Goal: Browse casually

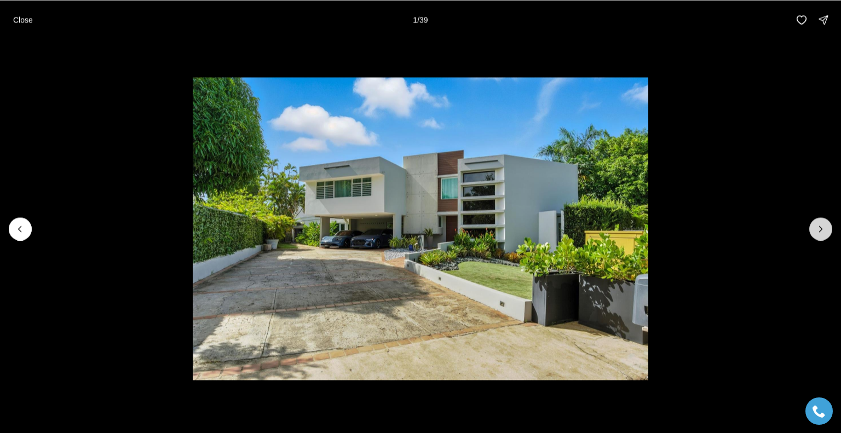
click at [819, 229] on icon "Next slide" at bounding box center [820, 228] width 11 height 11
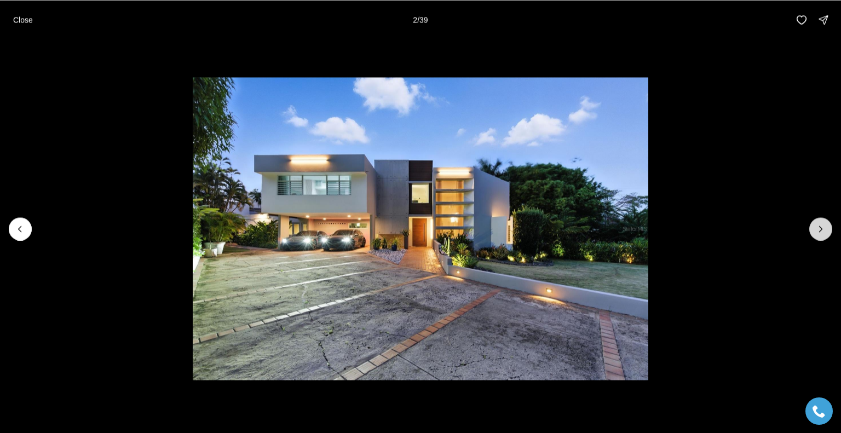
click at [818, 227] on icon "Next slide" at bounding box center [820, 228] width 11 height 11
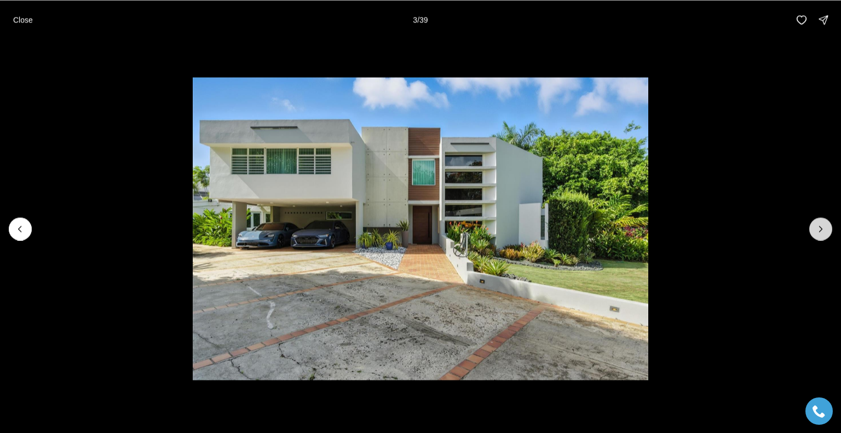
click at [818, 227] on icon "Next slide" at bounding box center [820, 228] width 11 height 11
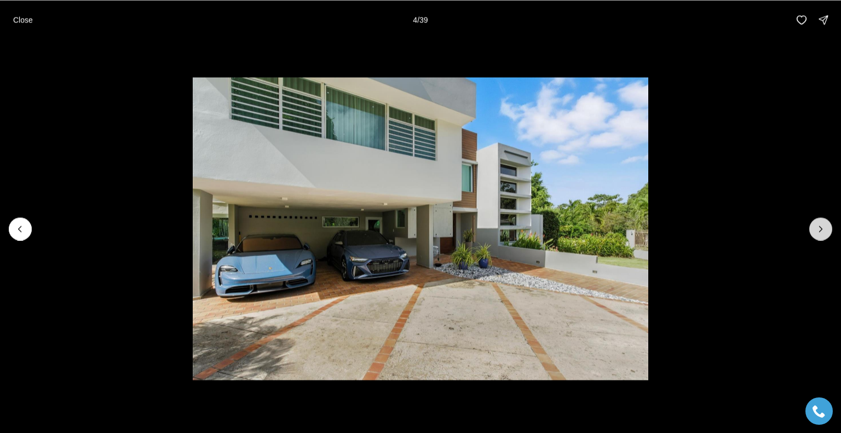
click at [818, 227] on icon "Next slide" at bounding box center [820, 228] width 11 height 11
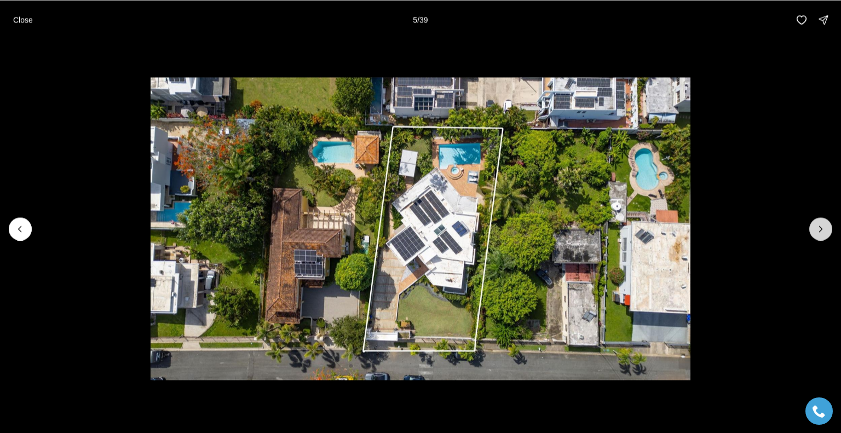
click at [818, 227] on icon "Next slide" at bounding box center [820, 228] width 11 height 11
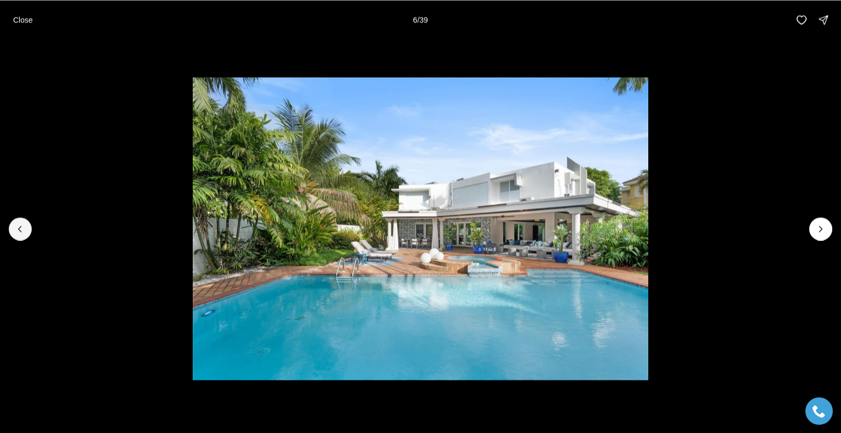
drag, startPoint x: 24, startPoint y: 234, endPoint x: 92, endPoint y: 258, distance: 73.0
click at [24, 234] on button "Previous slide" at bounding box center [20, 228] width 23 height 23
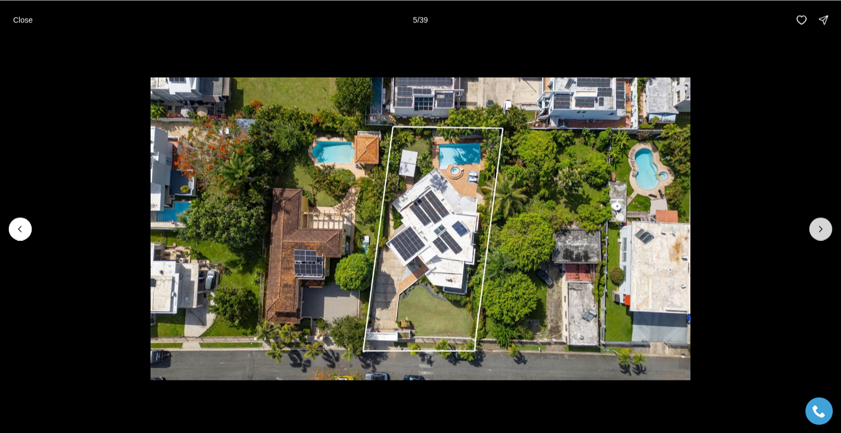
click at [816, 225] on icon "Next slide" at bounding box center [820, 228] width 11 height 11
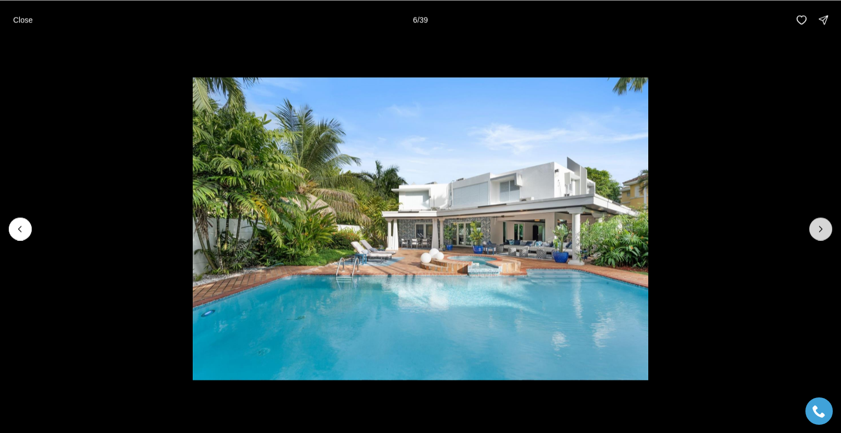
click at [816, 225] on icon "Next slide" at bounding box center [820, 228] width 11 height 11
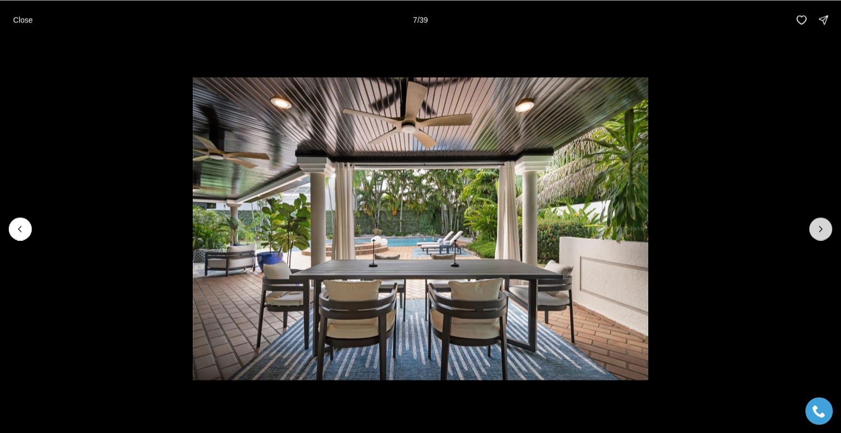
click at [816, 225] on icon "Next slide" at bounding box center [820, 228] width 11 height 11
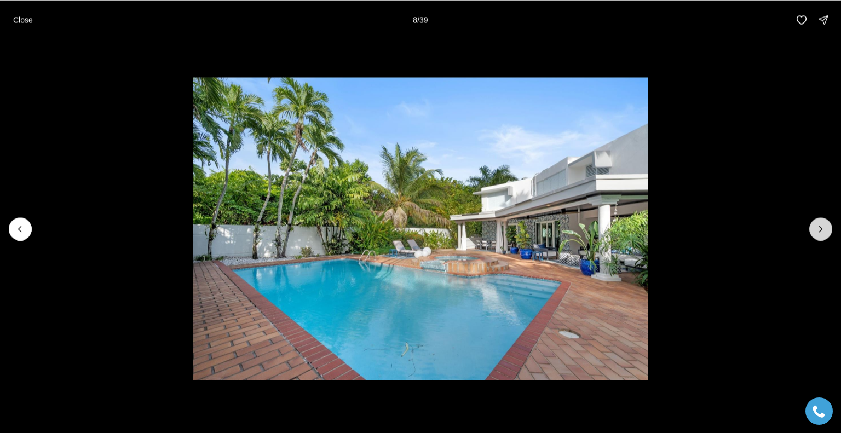
click at [816, 225] on icon "Next slide" at bounding box center [820, 228] width 11 height 11
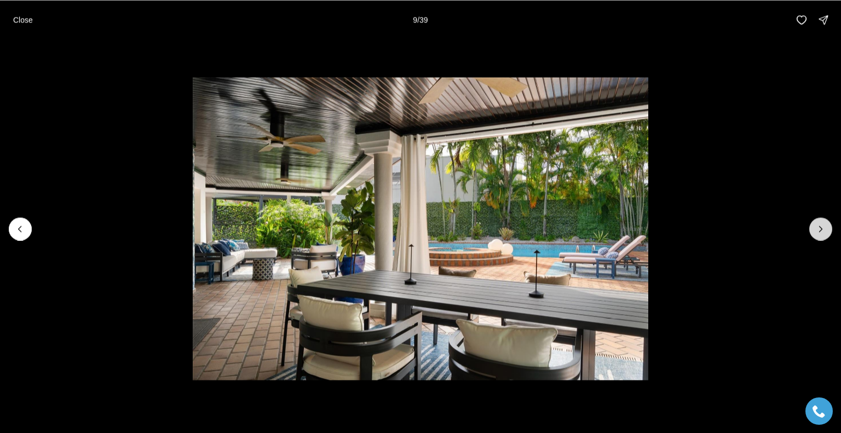
click at [816, 225] on icon "Next slide" at bounding box center [820, 228] width 11 height 11
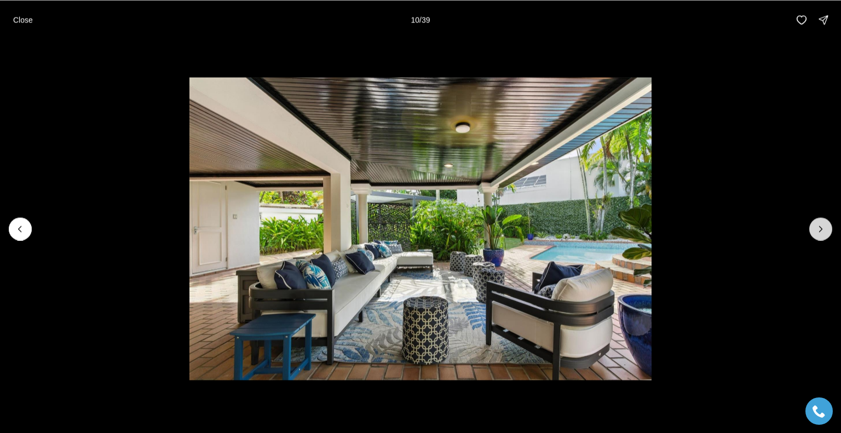
click at [816, 225] on icon "Next slide" at bounding box center [820, 228] width 11 height 11
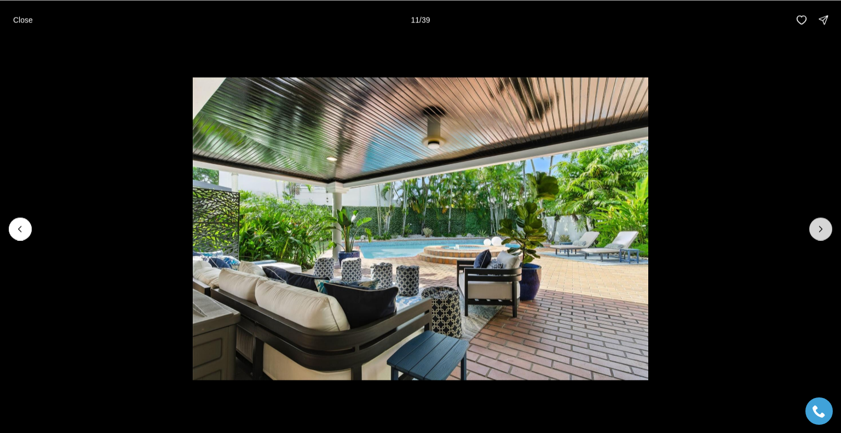
click at [816, 225] on icon "Next slide" at bounding box center [820, 228] width 11 height 11
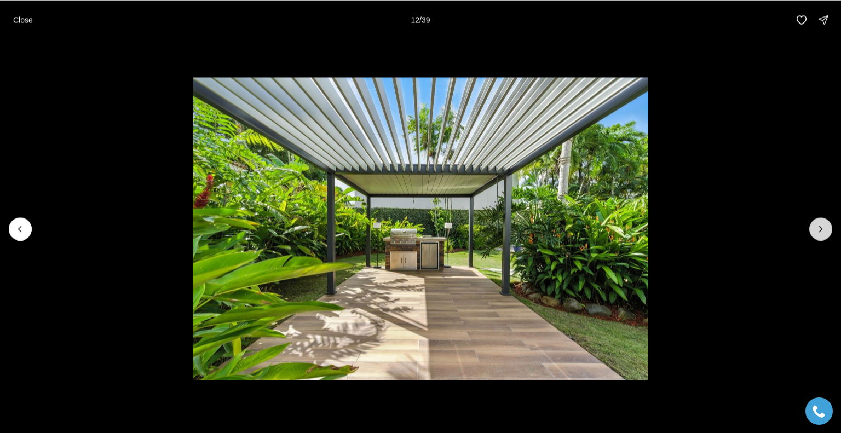
click at [816, 225] on icon "Next slide" at bounding box center [820, 228] width 11 height 11
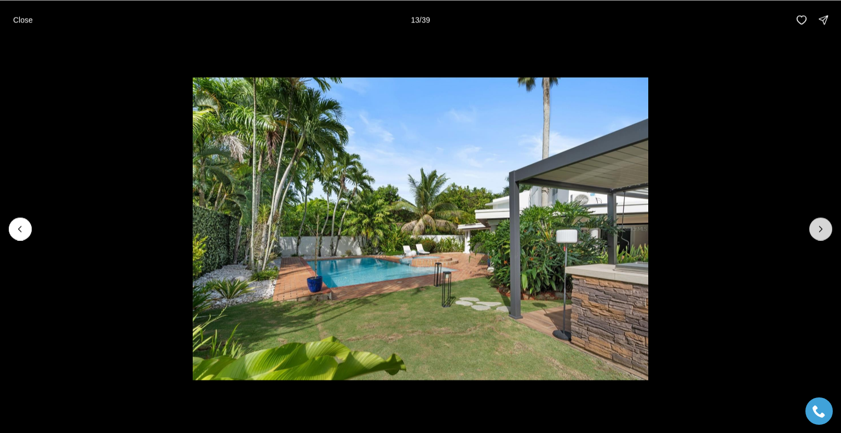
click at [816, 225] on icon "Next slide" at bounding box center [820, 228] width 11 height 11
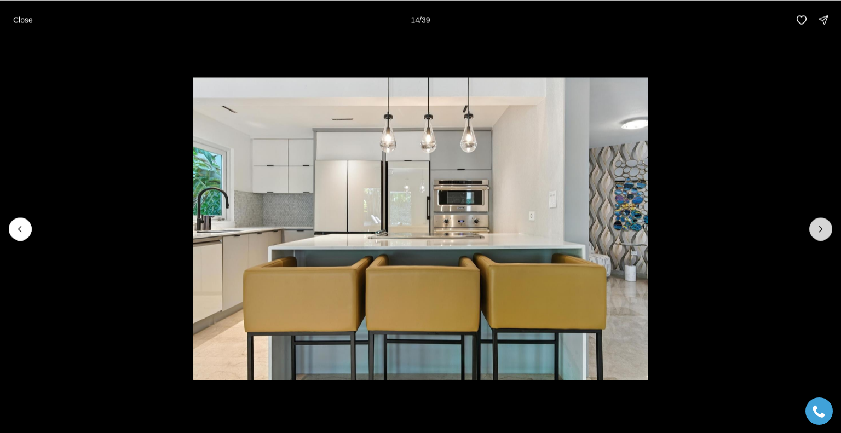
click at [816, 225] on icon "Next slide" at bounding box center [820, 228] width 11 height 11
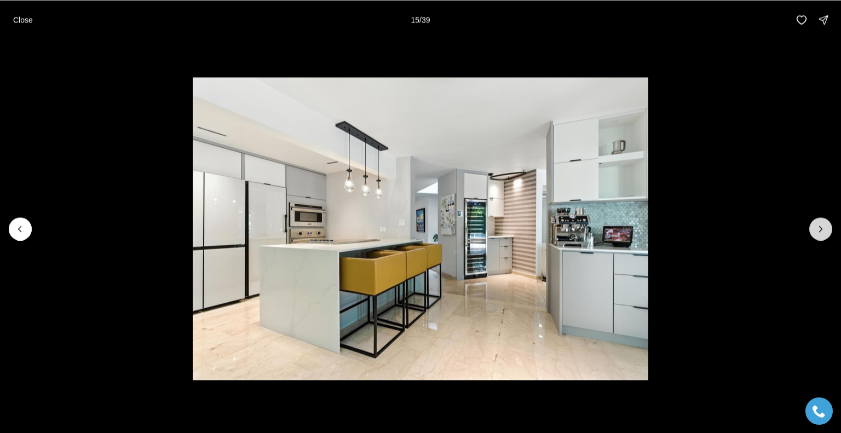
click at [816, 225] on icon "Next slide" at bounding box center [820, 228] width 11 height 11
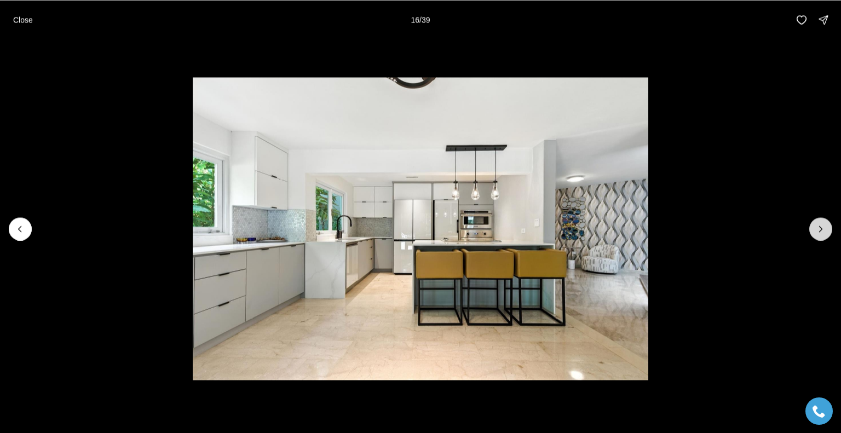
click at [816, 225] on icon "Next slide" at bounding box center [820, 228] width 11 height 11
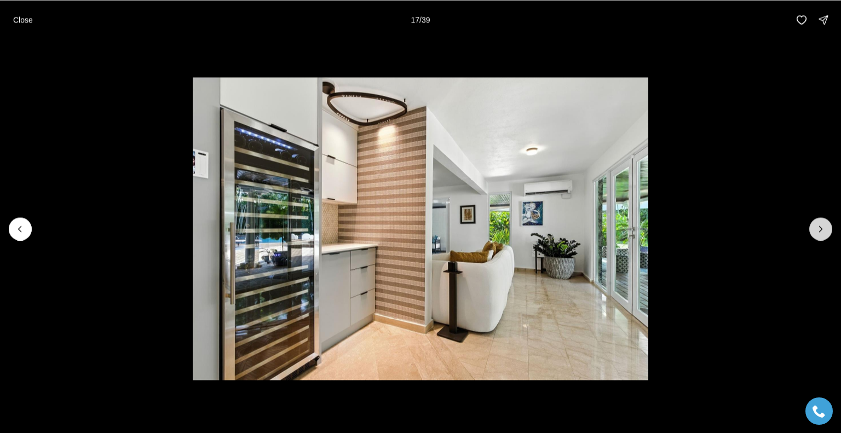
click at [816, 225] on icon "Next slide" at bounding box center [820, 228] width 11 height 11
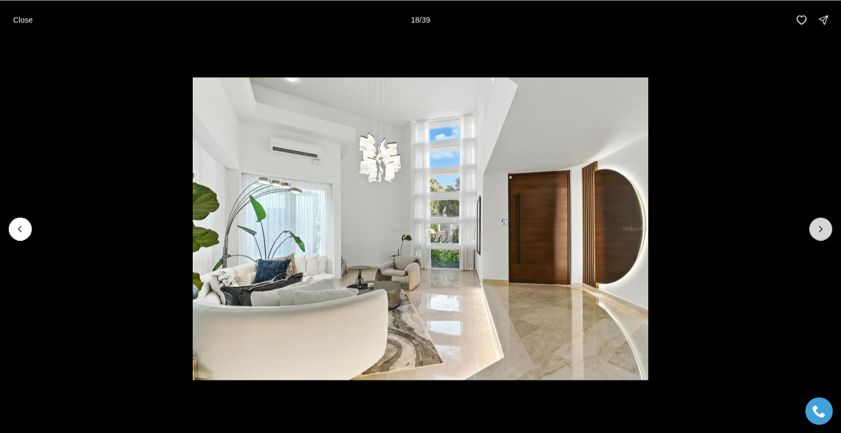
click at [816, 225] on icon "Next slide" at bounding box center [820, 228] width 11 height 11
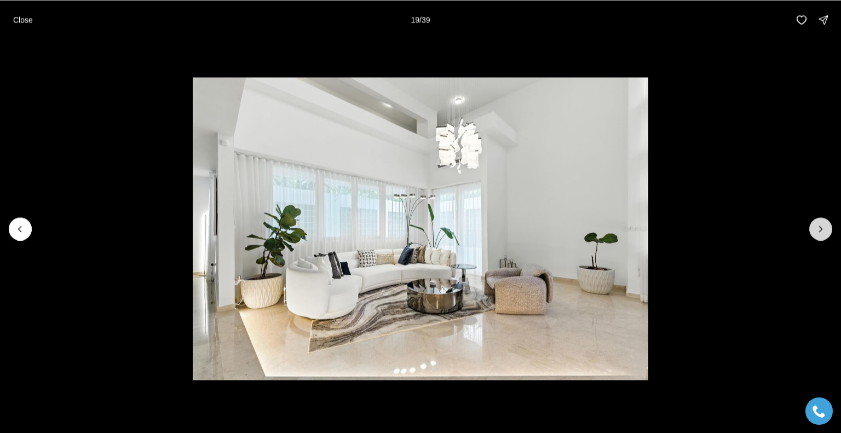
click at [816, 225] on icon "Next slide" at bounding box center [820, 228] width 11 height 11
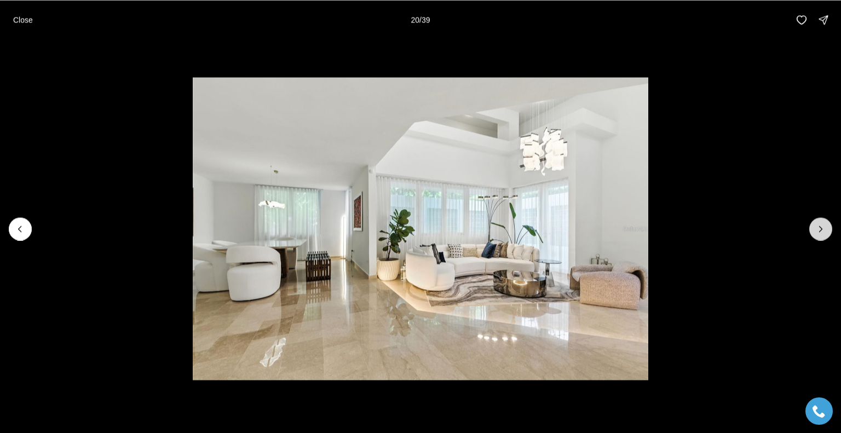
click at [816, 225] on icon "Next slide" at bounding box center [820, 228] width 11 height 11
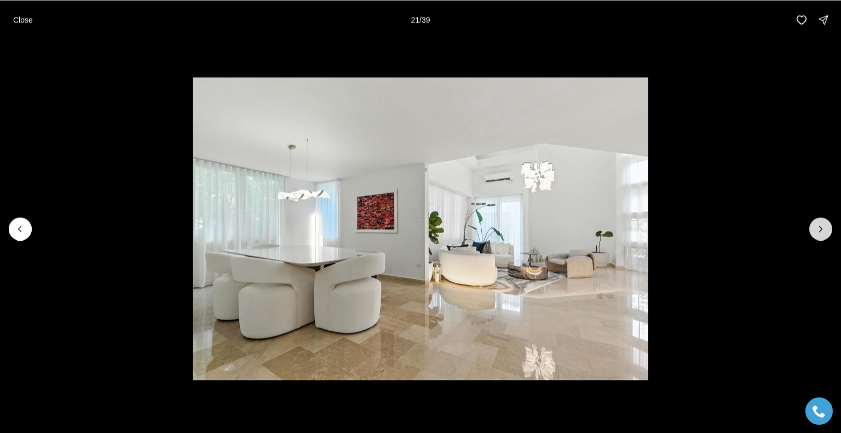
click at [816, 225] on icon "Next slide" at bounding box center [820, 228] width 11 height 11
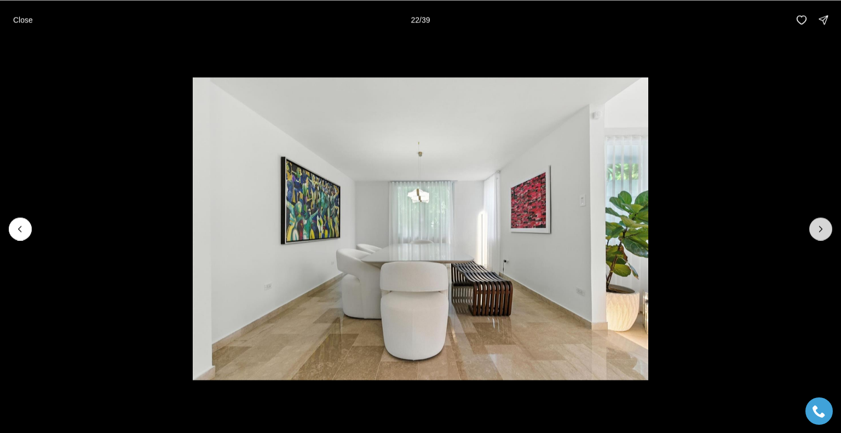
click at [816, 225] on icon "Next slide" at bounding box center [820, 228] width 11 height 11
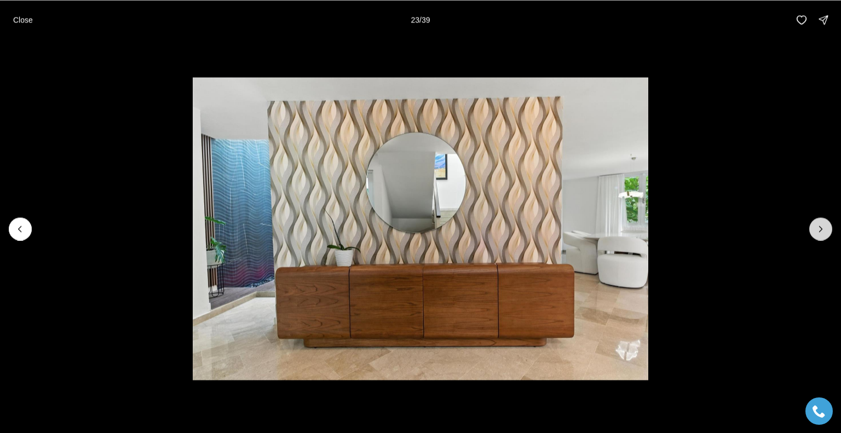
click at [816, 225] on icon "Next slide" at bounding box center [820, 228] width 11 height 11
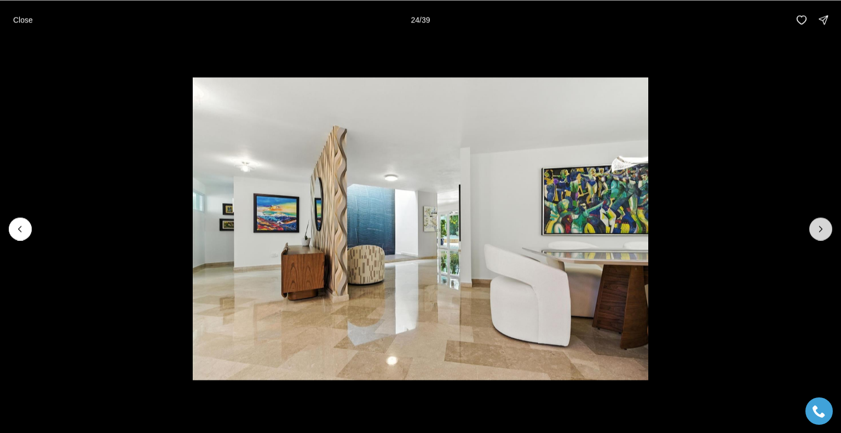
click at [816, 225] on icon "Next slide" at bounding box center [820, 228] width 11 height 11
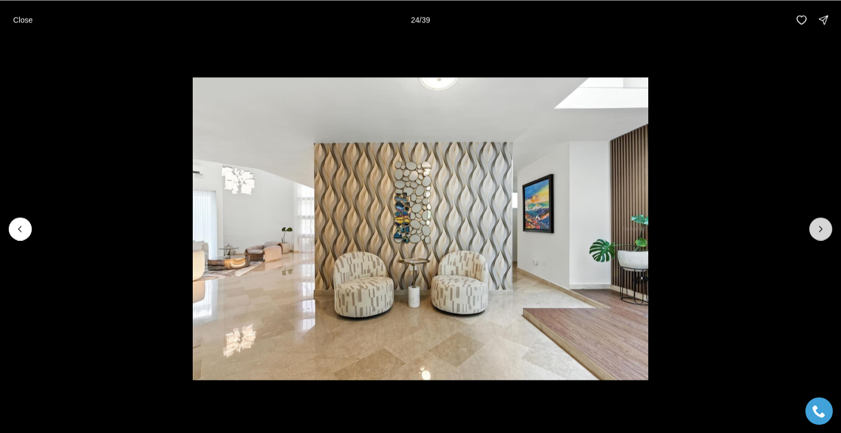
click at [816, 225] on icon "Next slide" at bounding box center [820, 228] width 11 height 11
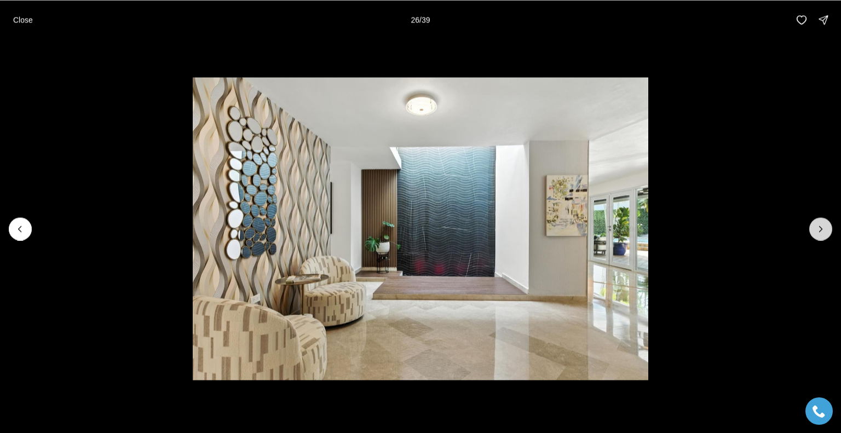
click at [816, 225] on icon "Next slide" at bounding box center [820, 228] width 11 height 11
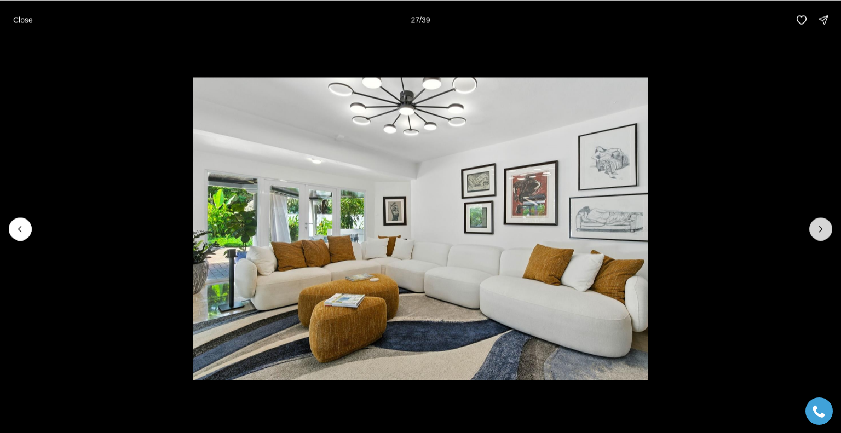
click at [816, 225] on icon "Next slide" at bounding box center [820, 228] width 11 height 11
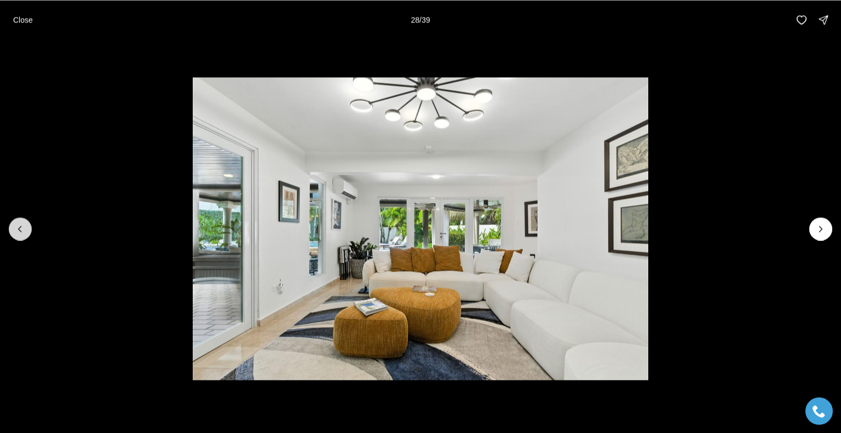
click at [22, 235] on button "Previous slide" at bounding box center [20, 228] width 23 height 23
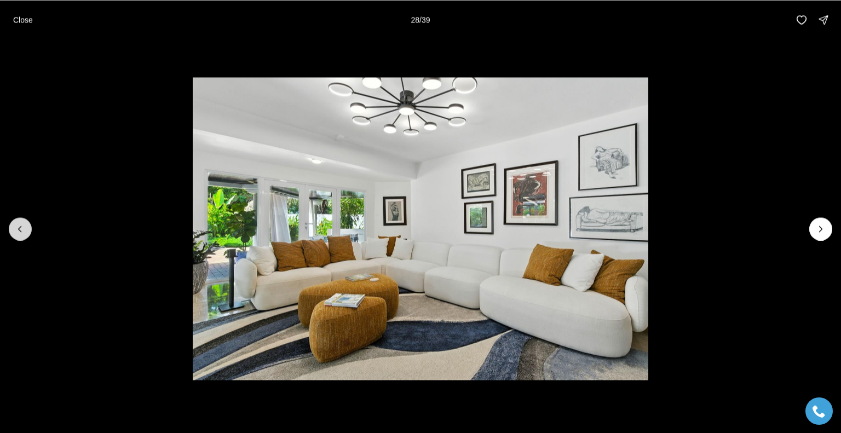
click at [23, 229] on icon "Previous slide" at bounding box center [20, 228] width 11 height 11
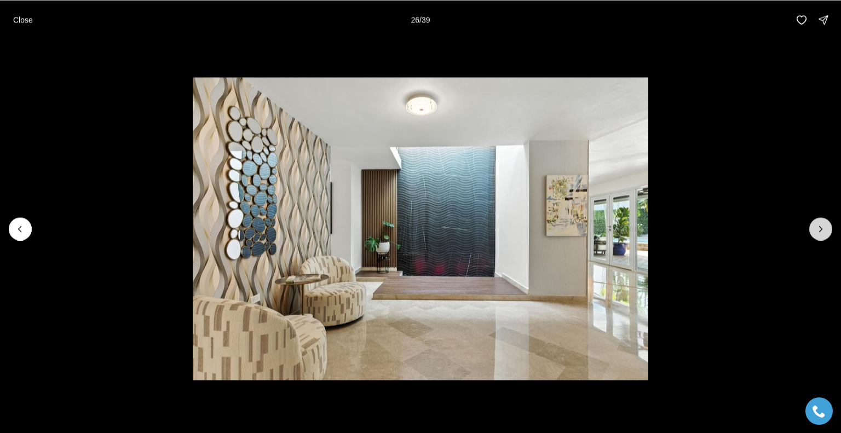
click at [819, 229] on icon "Next slide" at bounding box center [820, 228] width 11 height 11
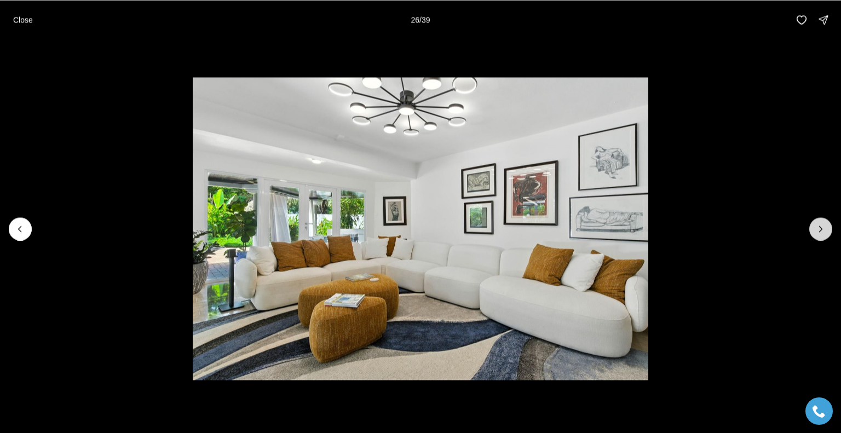
click at [819, 229] on icon "Next slide" at bounding box center [820, 228] width 11 height 11
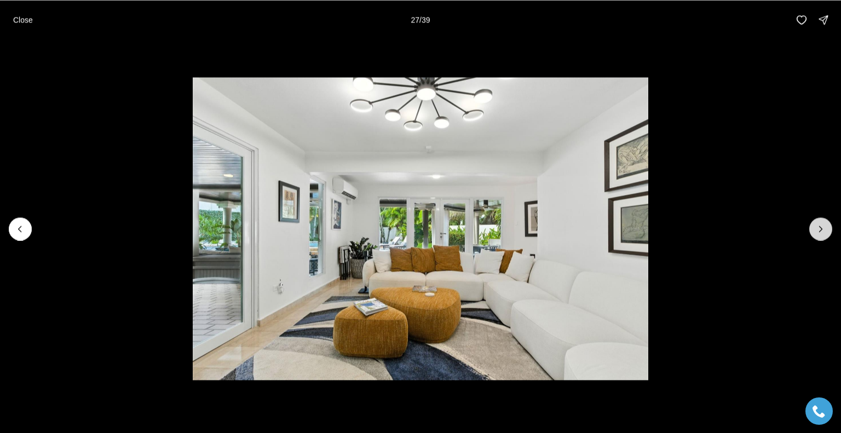
click at [819, 229] on icon "Next slide" at bounding box center [820, 228] width 11 height 11
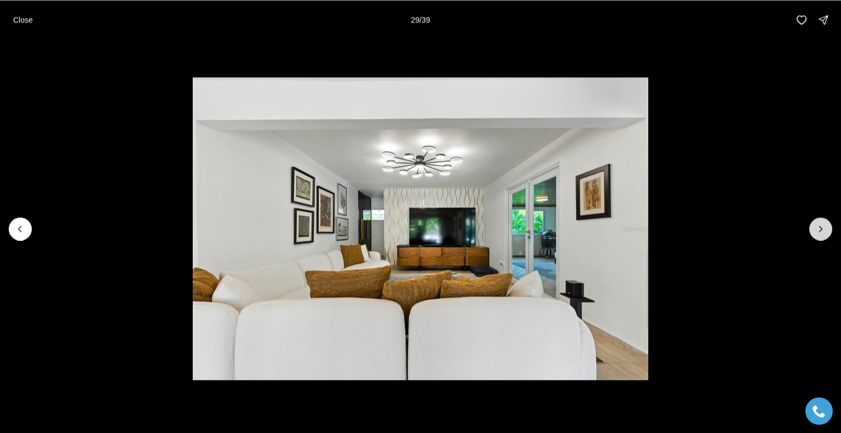
click at [819, 229] on icon "Next slide" at bounding box center [820, 228] width 11 height 11
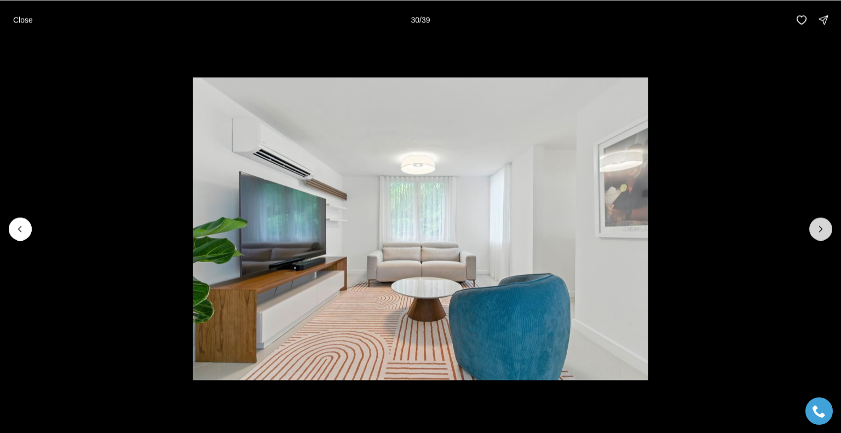
click at [819, 229] on icon "Next slide" at bounding box center [820, 228] width 11 height 11
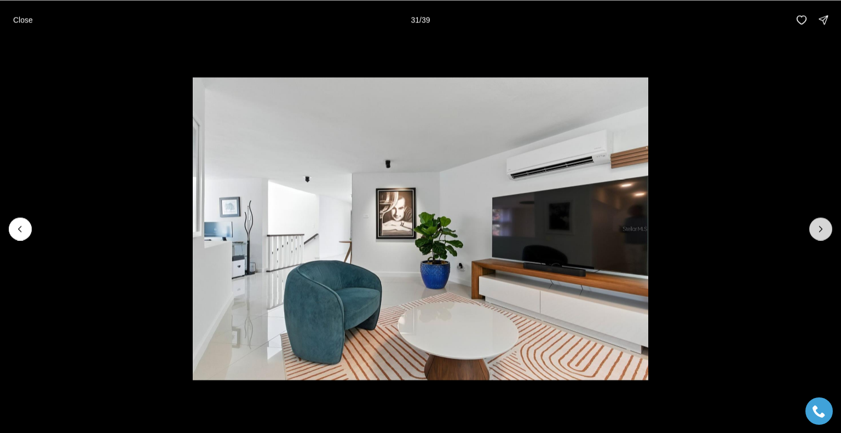
click at [819, 229] on icon "Next slide" at bounding box center [820, 228] width 11 height 11
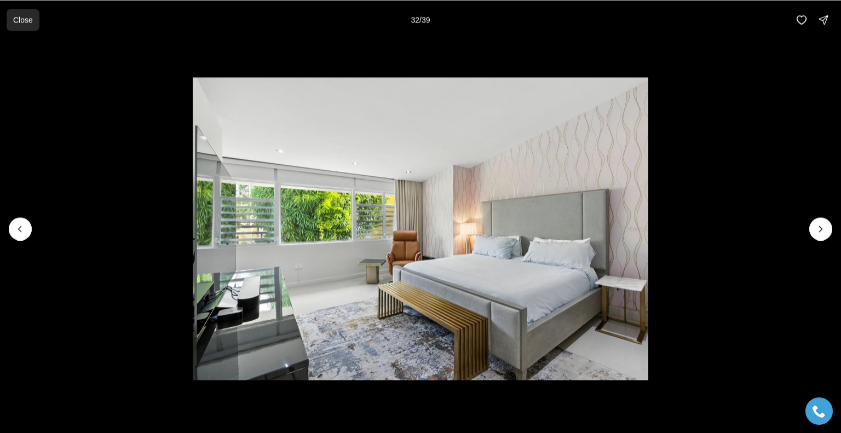
click at [21, 16] on p "Close" at bounding box center [23, 19] width 20 height 9
